Goal: Check status: Check status

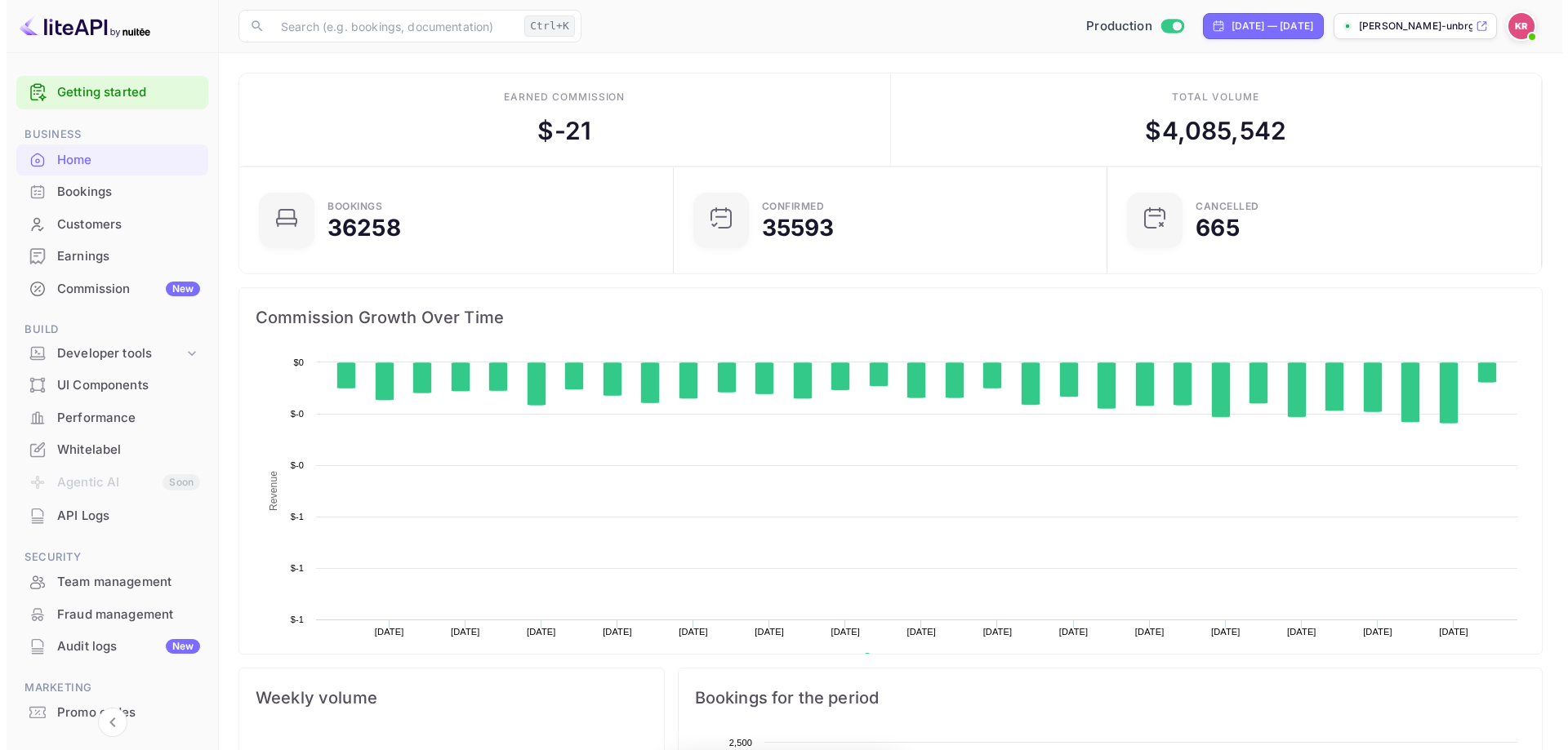
scroll to position [253, 411]
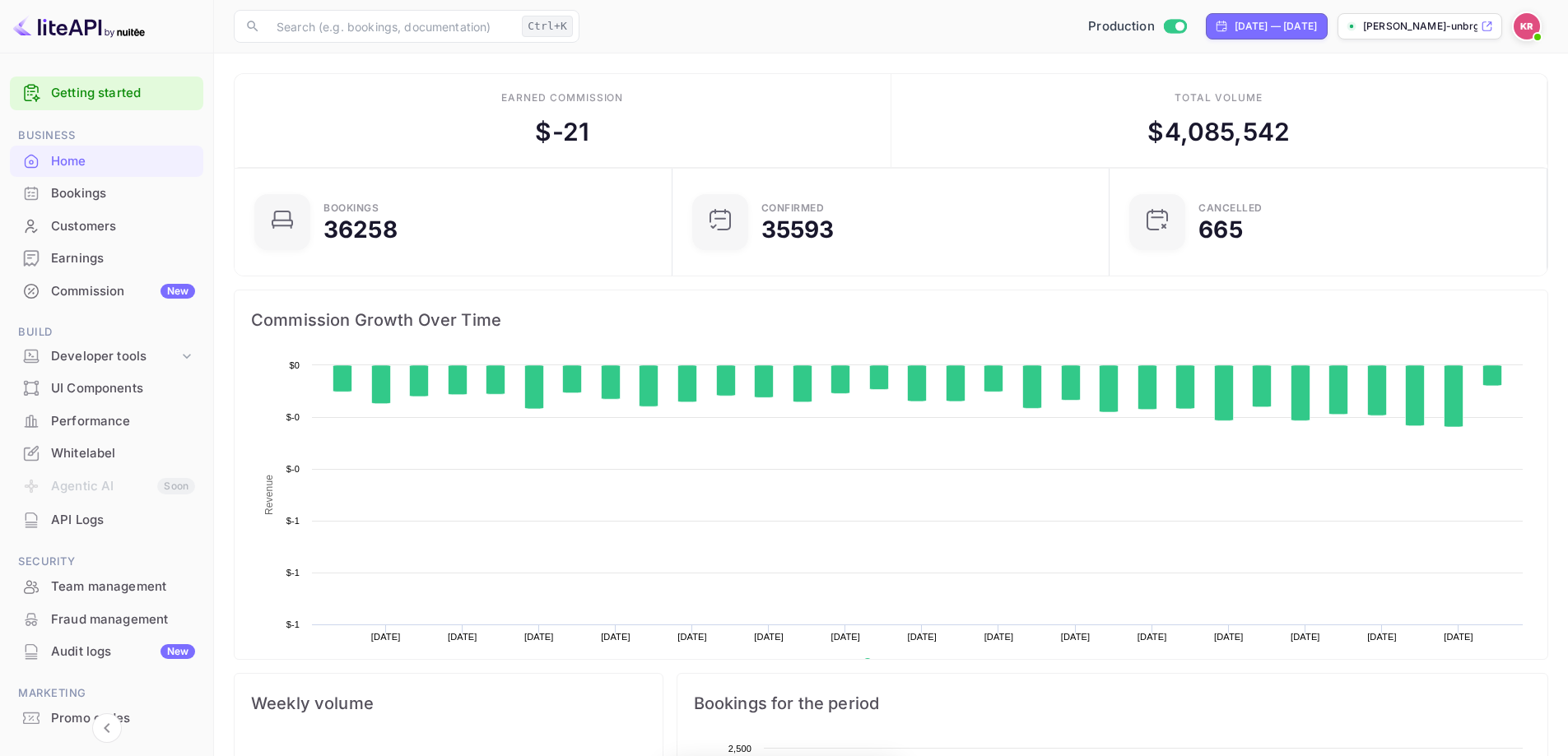
click at [53, 195] on div "Bookings" at bounding box center [123, 194] width 144 height 19
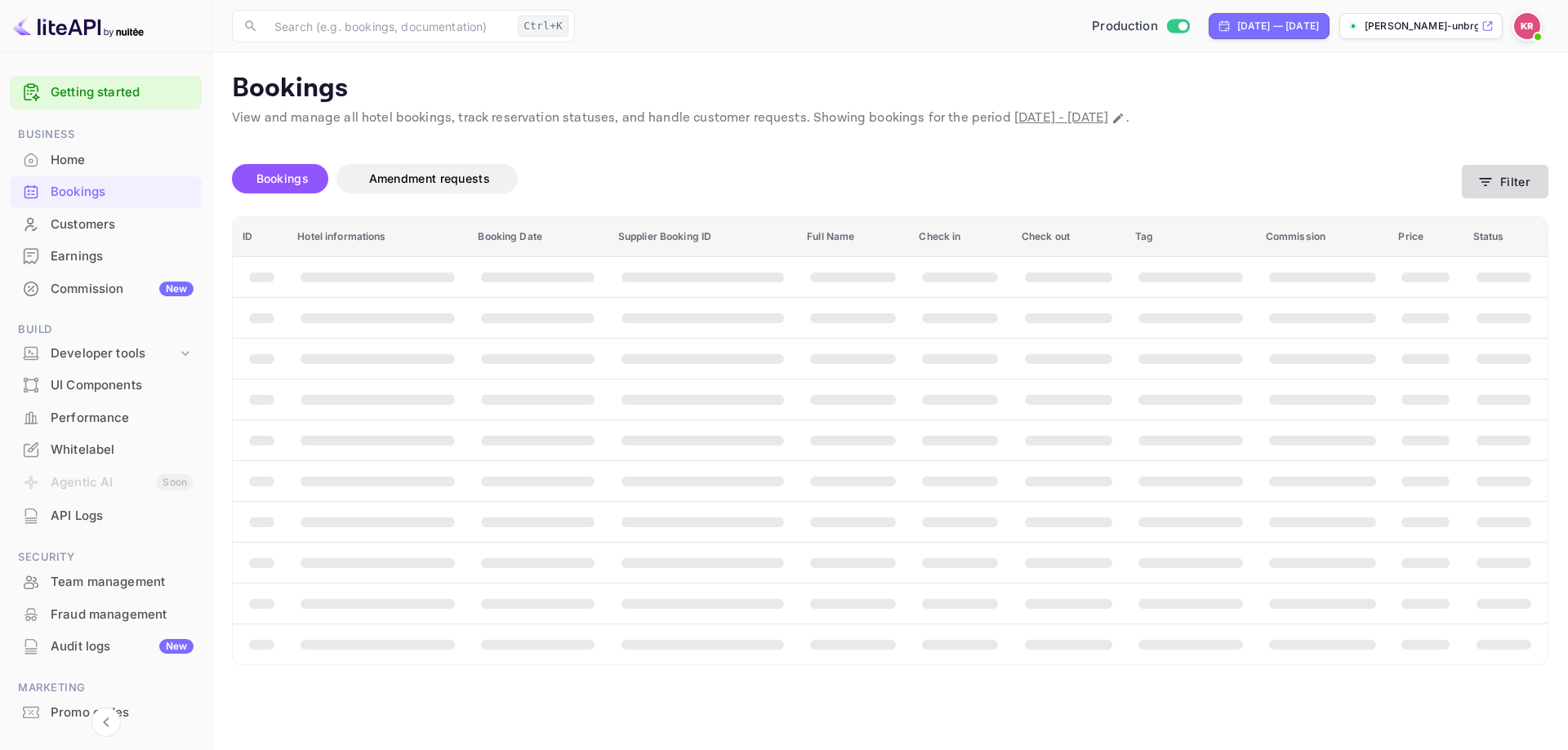
click at [1502, 167] on button "Filter" at bounding box center [1505, 181] width 86 height 34
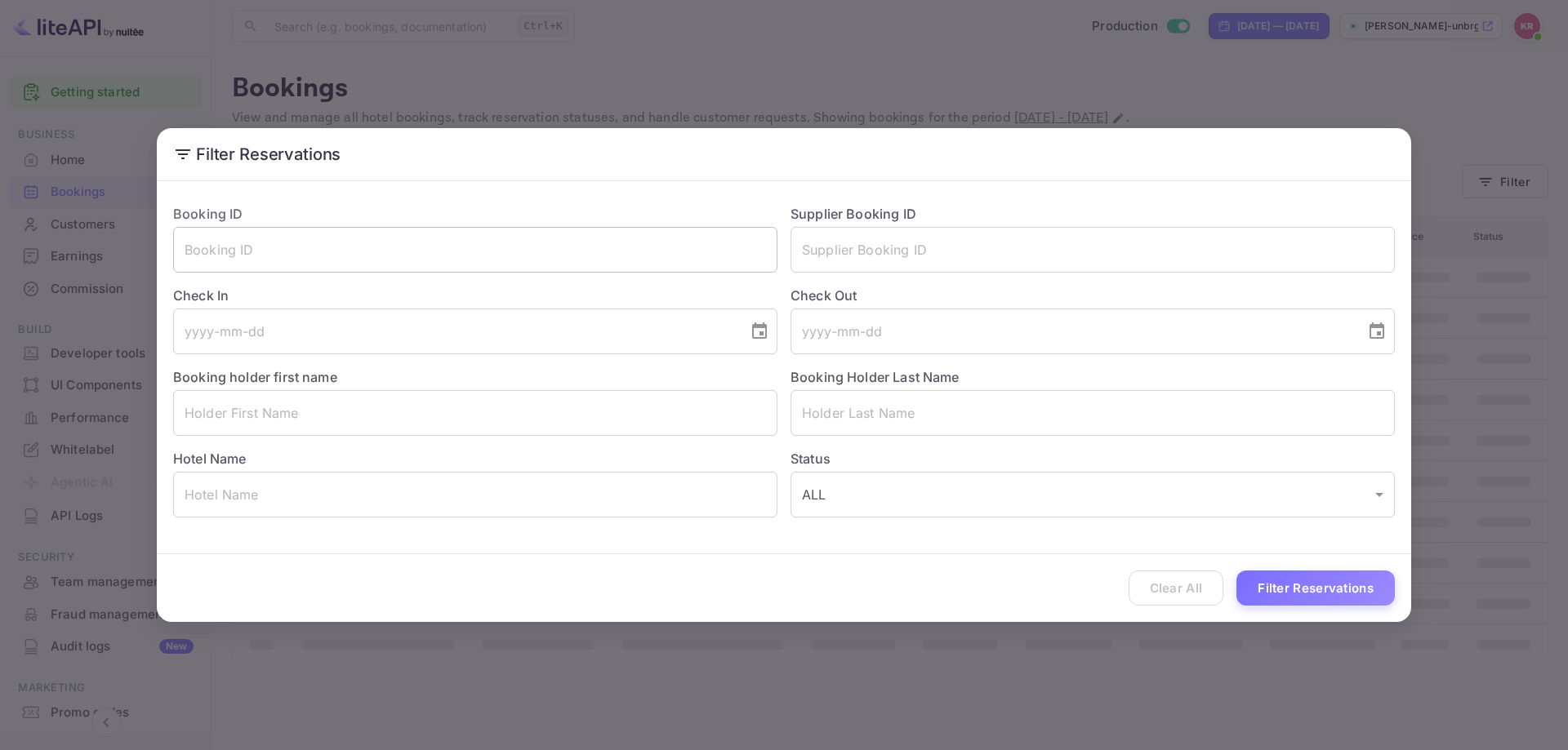
click at [495, 253] on input "text" at bounding box center [475, 250] width 604 height 46
paste input "ynF_P8fQ6"
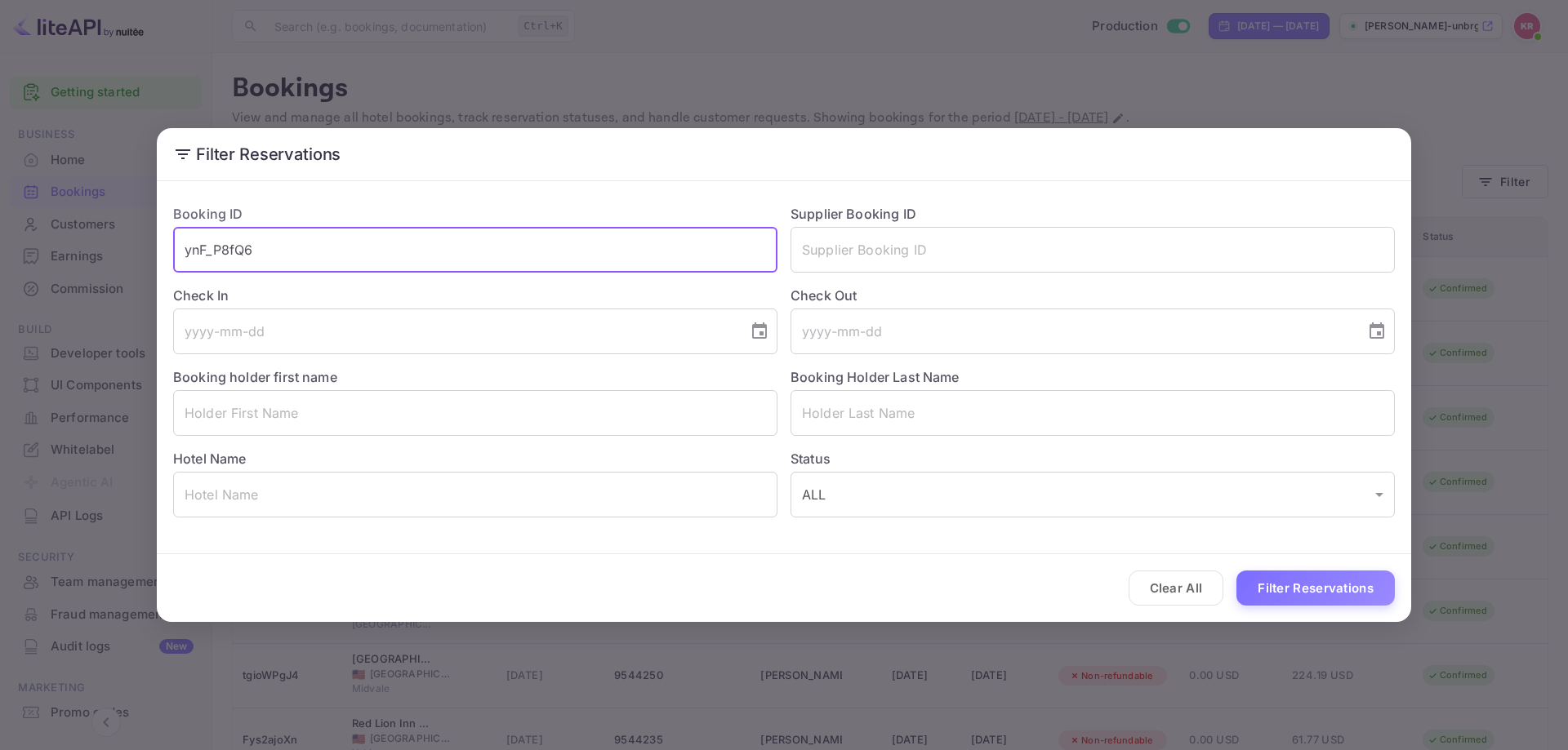
type input "ynF_P8fQ6"
click at [1351, 585] on button "Filter Reservations" at bounding box center [1315, 588] width 158 height 35
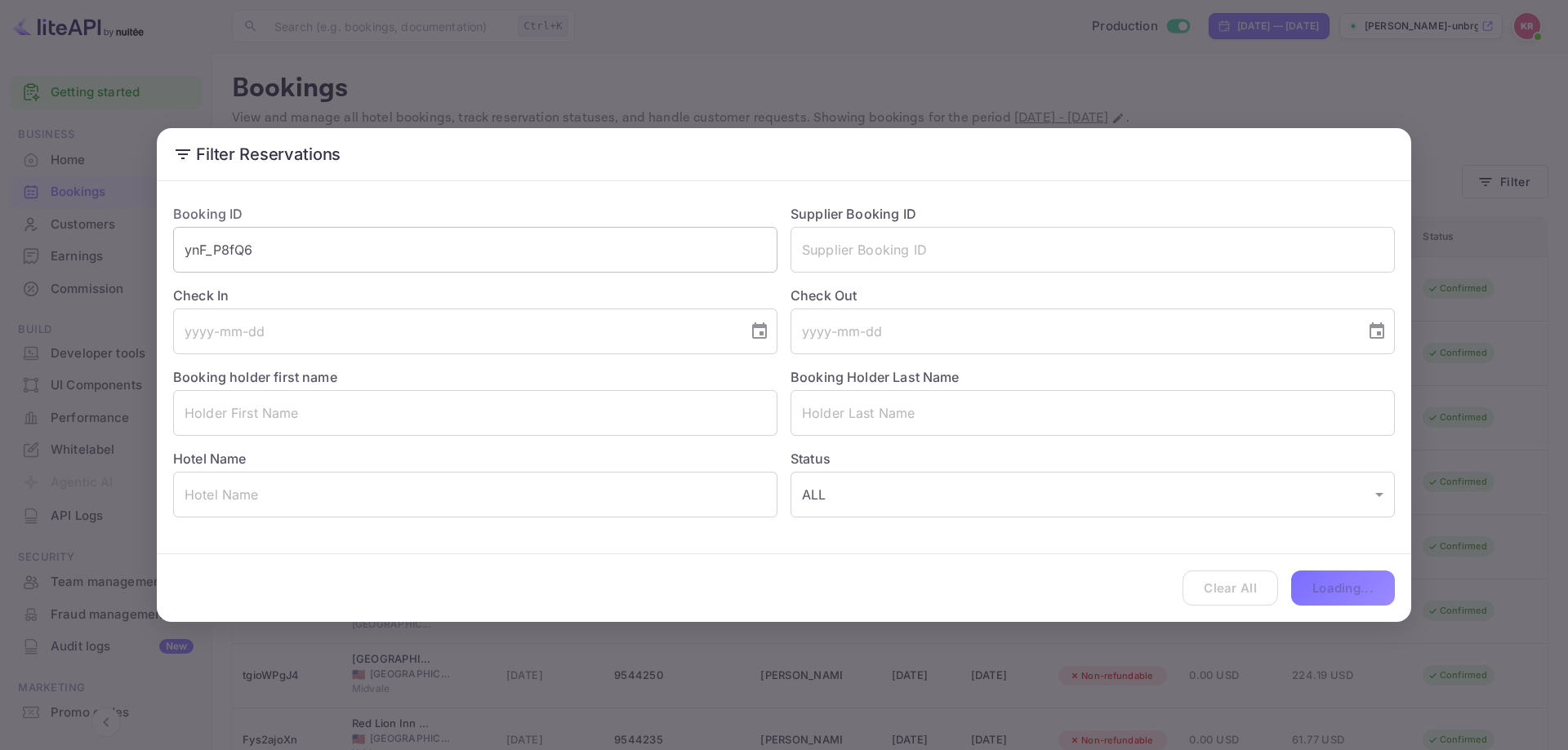
click at [401, 263] on input "ynF_P8fQ6" at bounding box center [475, 250] width 604 height 46
